Goal: Information Seeking & Learning: Check status

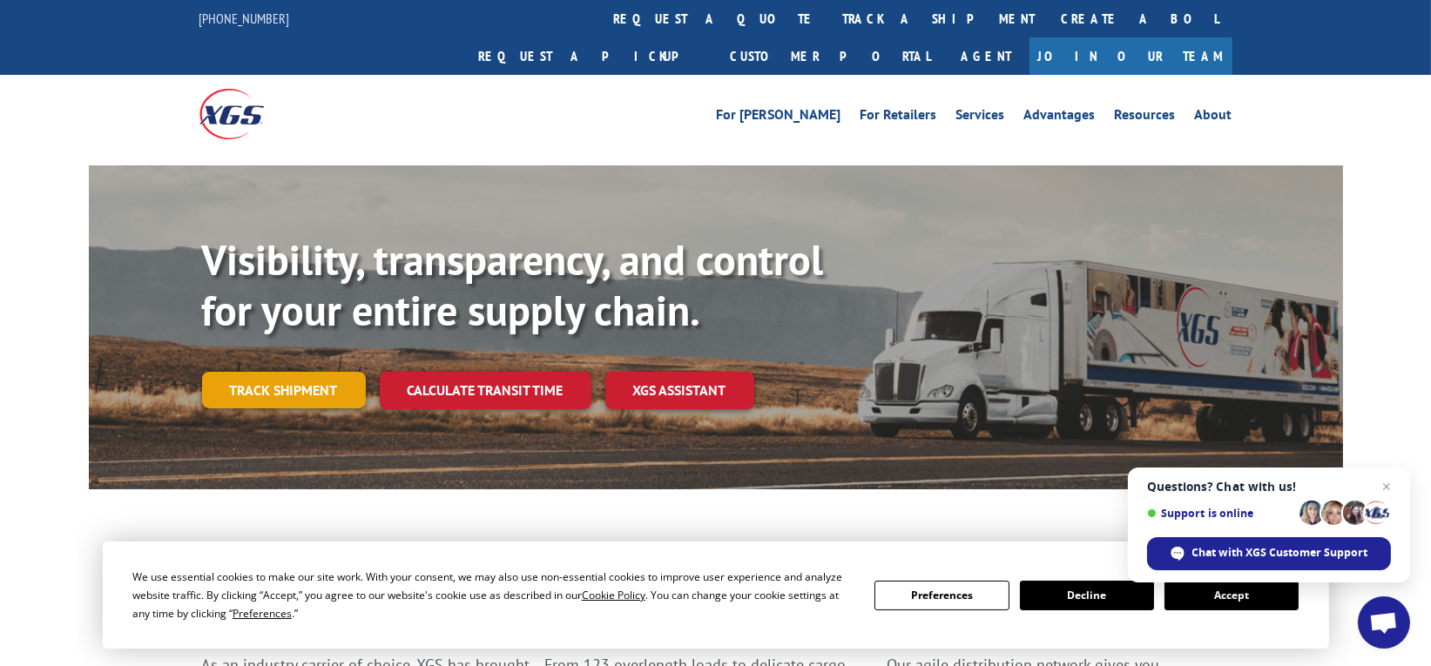
click at [278, 372] on link "Track shipment" at bounding box center [284, 390] width 164 height 37
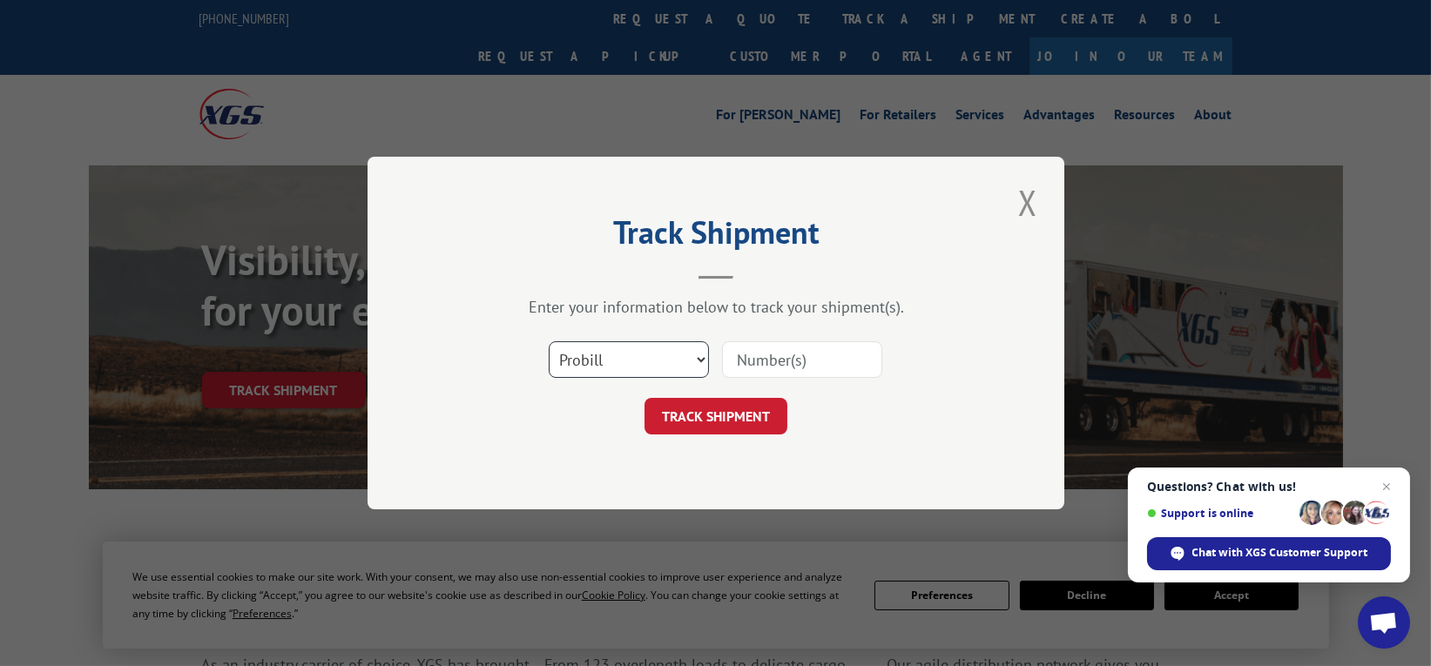
click at [595, 349] on select "Select category... Probill BOL PO" at bounding box center [629, 359] width 160 height 37
select select "bol"
click at [549, 341] on select "Select category... Probill BOL PO" at bounding box center [629, 359] width 160 height 37
click at [808, 356] on input at bounding box center [802, 359] width 160 height 37
type input "2822077"
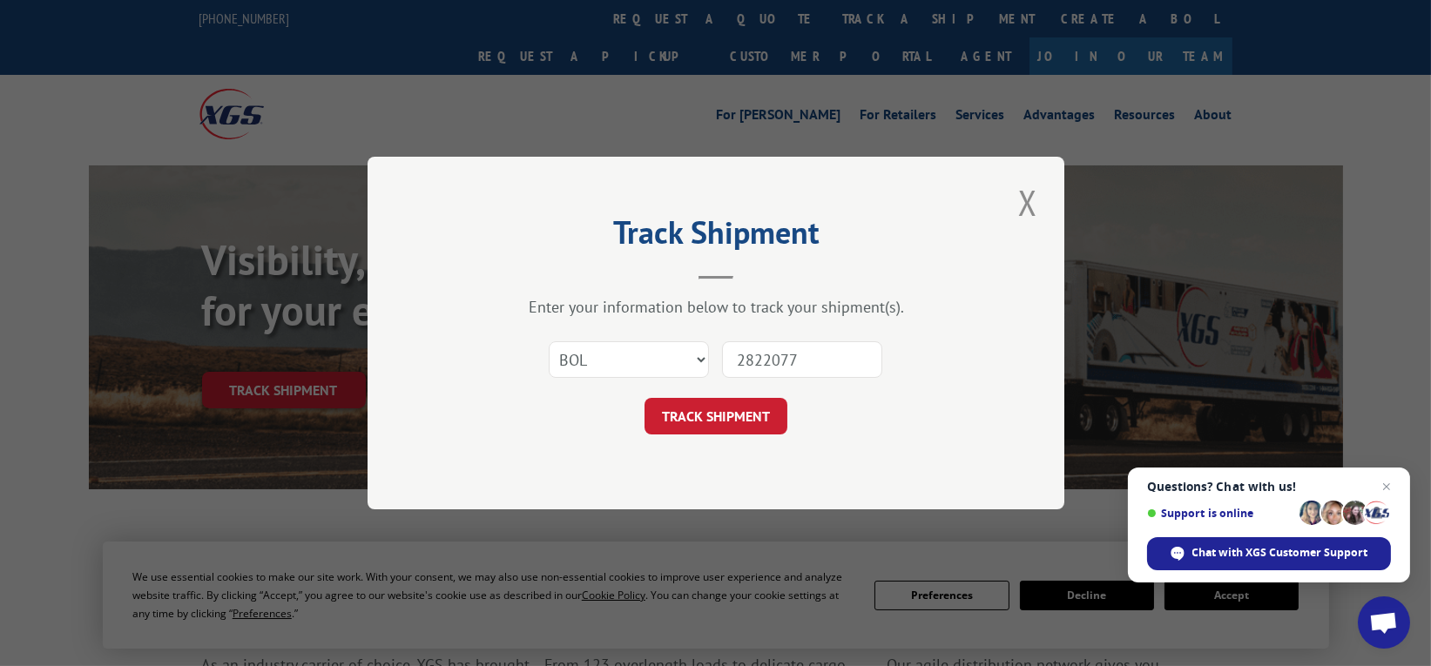
click button "TRACK SHIPMENT" at bounding box center [716, 416] width 143 height 37
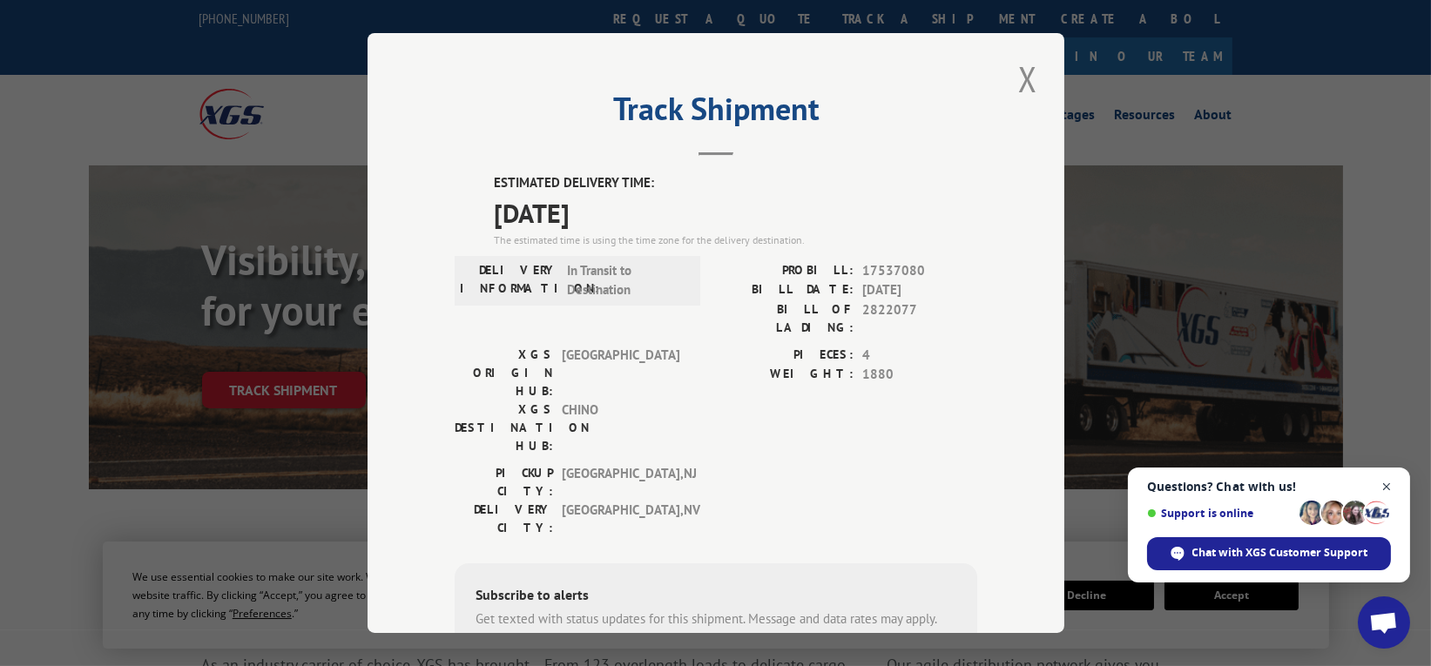
click at [1381, 482] on span "Open chat" at bounding box center [1387, 488] width 22 height 22
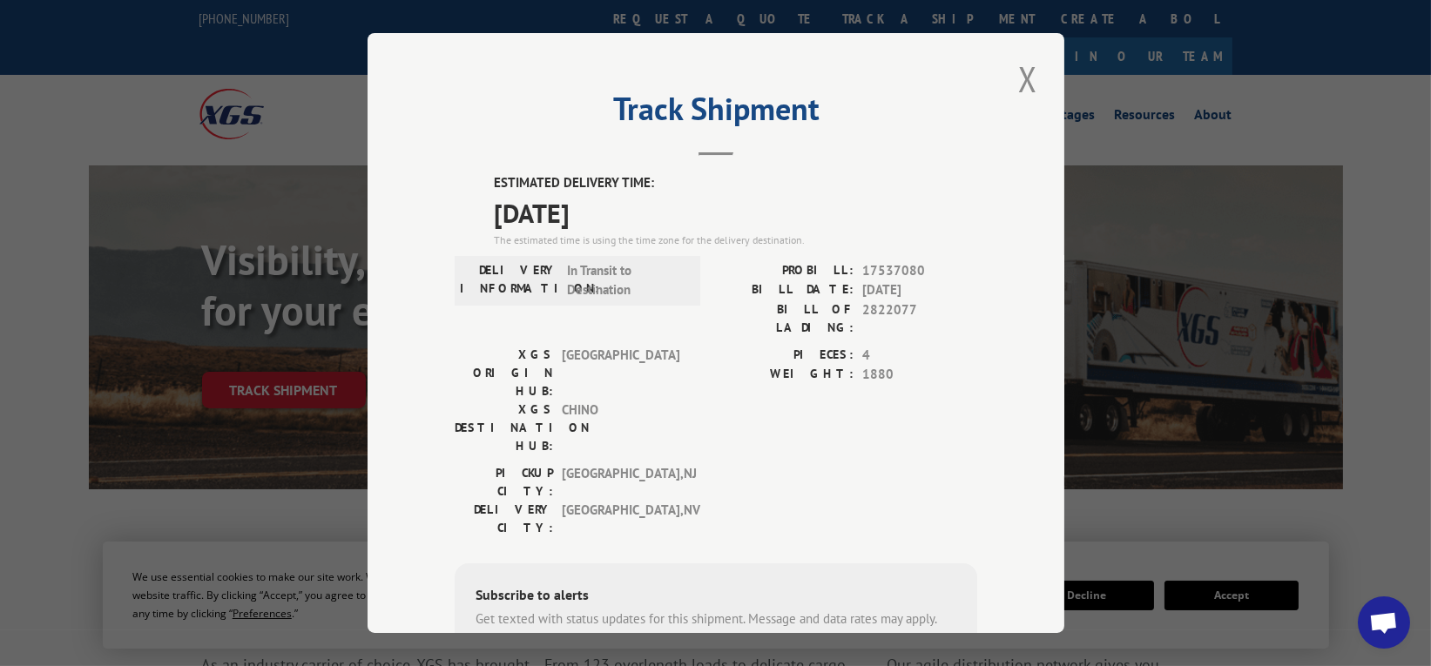
click at [409, 190] on div "Track Shipment ESTIMATED DELIVERY TIME: [DATE] The estimated time is using the …" at bounding box center [716, 333] width 697 height 600
click at [1034, 77] on button "Close modal" at bounding box center [1028, 79] width 30 height 48
